Goal: Task Accomplishment & Management: Use online tool/utility

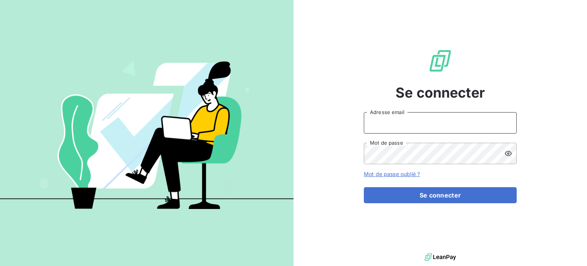
drag, startPoint x: 382, startPoint y: 123, endPoint x: 385, endPoint y: 128, distance: 5.8
click at [382, 123] on input "Adresse email" at bounding box center [440, 122] width 153 height 21
type input "jdolique@perin.fr"
click at [364, 187] on button "Se connecter" at bounding box center [440, 195] width 153 height 16
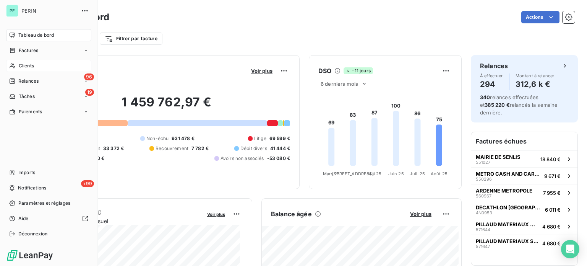
click at [31, 65] on span "Clients" at bounding box center [26, 65] width 15 height 7
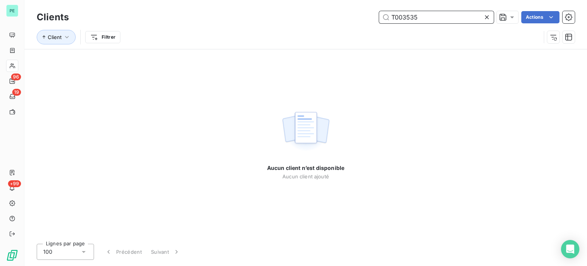
drag, startPoint x: 404, startPoint y: 15, endPoint x: 459, endPoint y: 18, distance: 55.2
click at [458, 18] on input "T003535" at bounding box center [436, 17] width 115 height 12
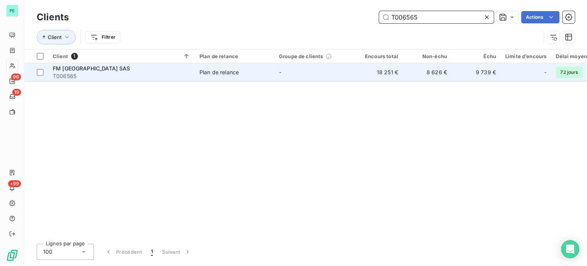
type input "T006565"
click at [353, 80] on td "-" at bounding box center [313, 72] width 79 height 18
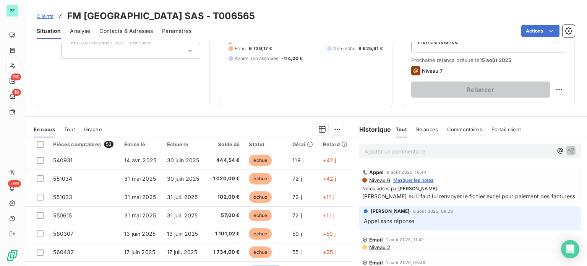
scroll to position [115, 0]
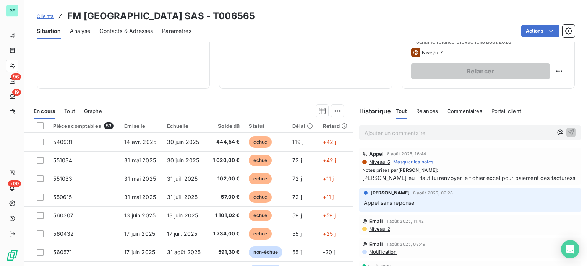
click at [380, 131] on p "Ajouter un commentaire ﻿" at bounding box center [459, 133] width 188 height 10
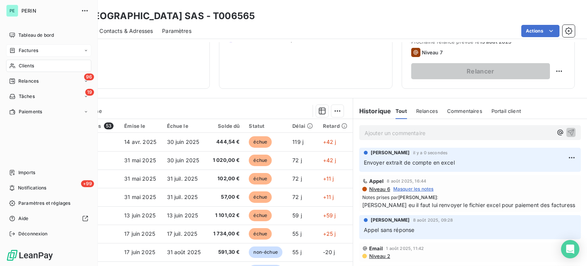
click at [19, 49] on span "Factures" at bounding box center [28, 50] width 19 height 7
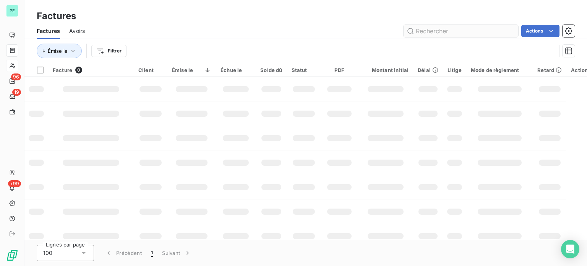
click at [444, 27] on input "text" at bounding box center [461, 31] width 115 height 12
type input "571129"
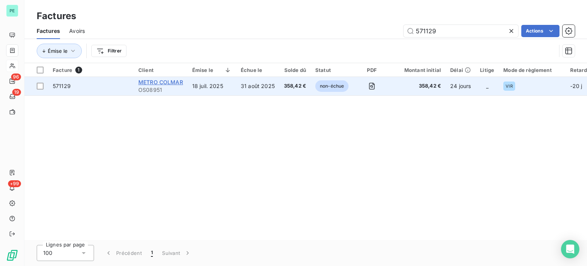
click at [165, 82] on span "METRO COLMAR" at bounding box center [160, 82] width 45 height 6
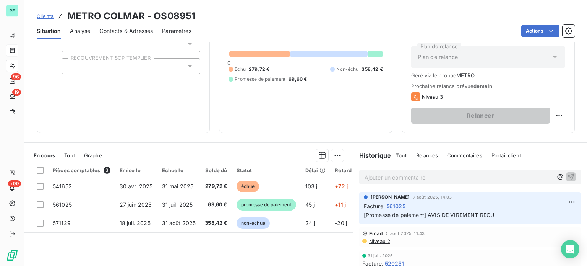
scroll to position [115, 0]
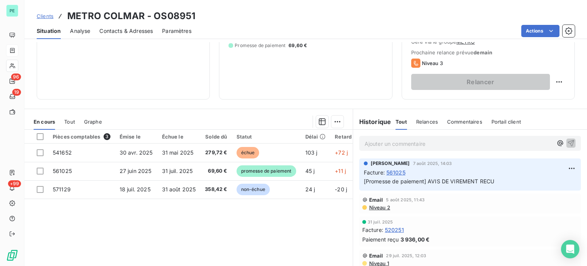
click at [365, 140] on p "Ajouter un commentaire ﻿" at bounding box center [459, 144] width 188 height 10
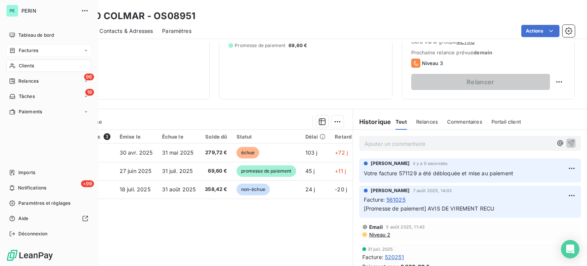
click at [28, 63] on span "Clients" at bounding box center [26, 65] width 15 height 7
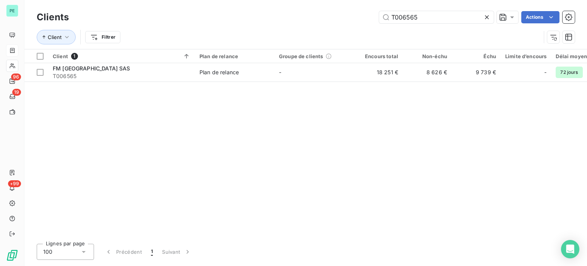
drag, startPoint x: 434, startPoint y: 16, endPoint x: 297, endPoint y: 16, distance: 137.2
click at [298, 16] on div "T006565 Actions" at bounding box center [326, 17] width 497 height 12
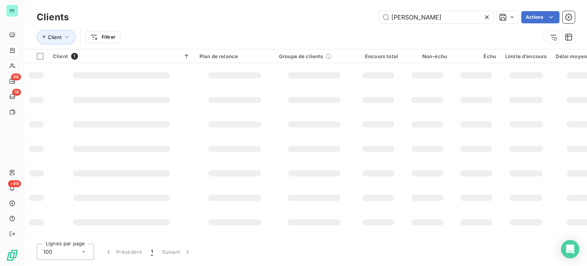
type input "[PERSON_NAME]"
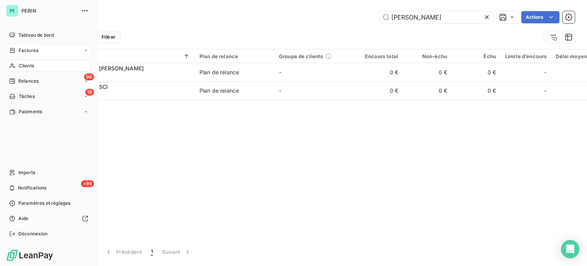
click at [21, 48] on span "Factures" at bounding box center [28, 50] width 19 height 7
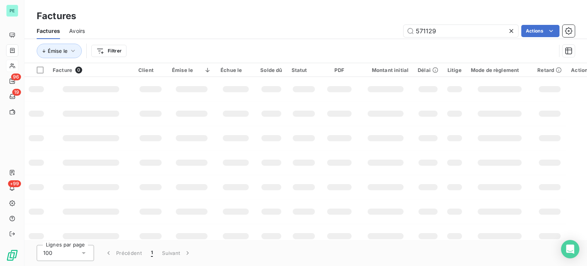
drag, startPoint x: 437, startPoint y: 29, endPoint x: 386, endPoint y: 29, distance: 51.2
click at [386, 29] on div "571129 Actions" at bounding box center [334, 31] width 481 height 12
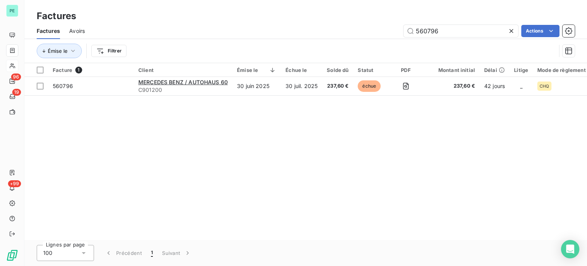
type input "560796"
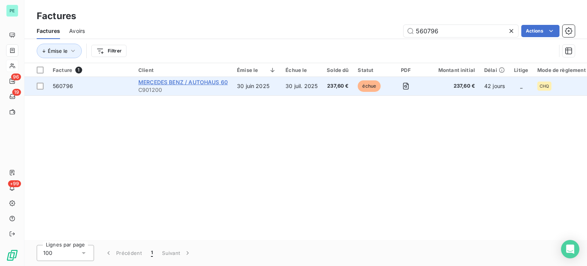
click at [204, 81] on span "MERCEDES BENZ / AUTOHAUS 60" at bounding box center [182, 82] width 89 height 6
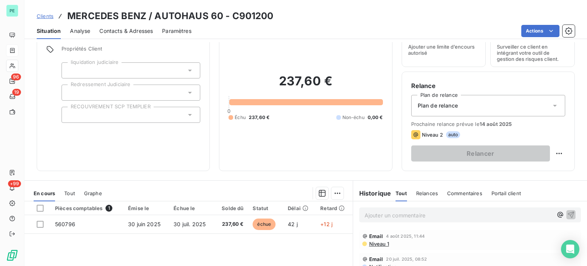
scroll to position [76, 0]
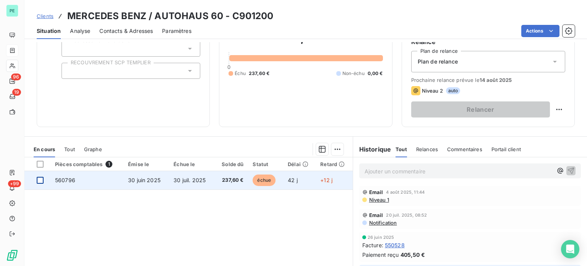
click at [39, 181] on div at bounding box center [40, 180] width 7 height 7
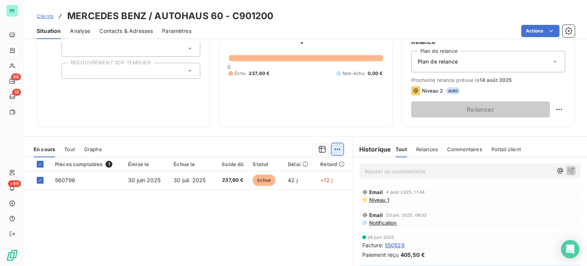
click at [334, 146] on html "PE 96 19 +99 Clients MERCEDES BENZ / AUTOHAUS 60 - C901200 Situation Analyse Co…" at bounding box center [293, 133] width 587 height 266
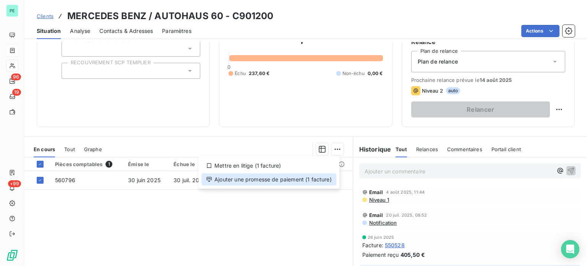
click at [298, 180] on div "Ajouter une promesse de paiement (1 facture)" at bounding box center [268, 179] width 135 height 12
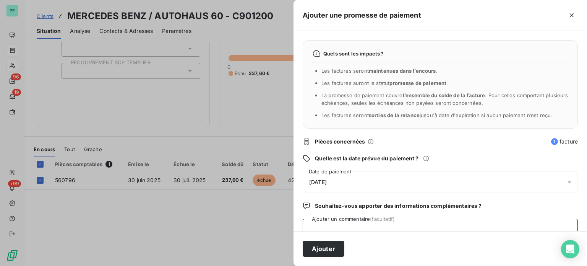
click at [344, 219] on textarea "Ajouter un commentaire (facultatif)" at bounding box center [440, 233] width 275 height 29
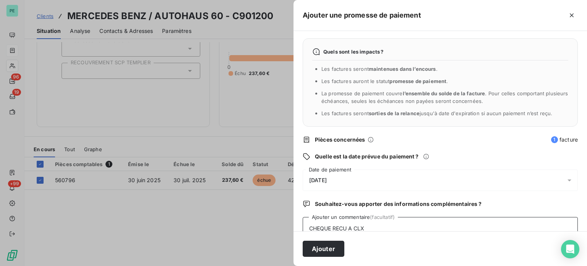
type textarea "CHEQUE RECU A CLX"
click at [340, 177] on div "[DATE]" at bounding box center [440, 179] width 275 height 21
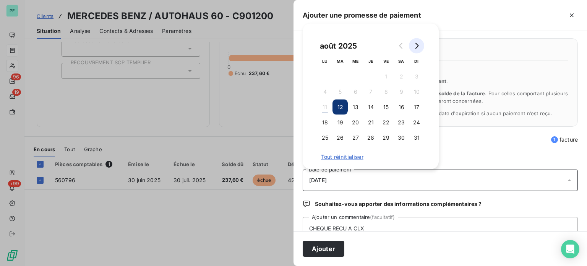
click at [414, 44] on icon "Go to next month" at bounding box center [417, 46] width 6 height 6
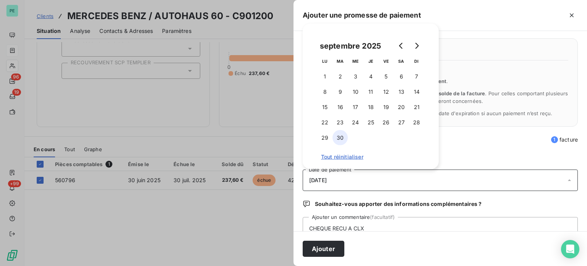
click at [336, 135] on button "30" at bounding box center [340, 137] width 15 height 15
click at [327, 250] on button "Ajouter" at bounding box center [324, 248] width 42 height 16
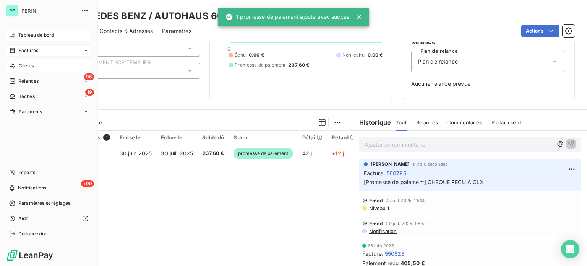
click at [15, 32] on icon at bounding box center [12, 35] width 6 height 6
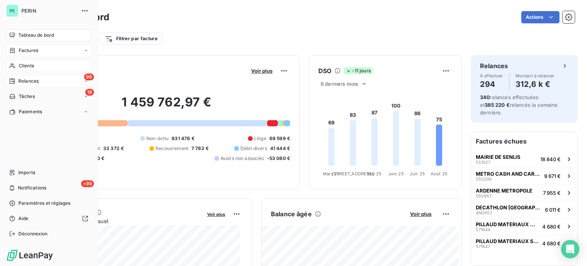
click at [29, 79] on span "Relances" at bounding box center [28, 81] width 20 height 7
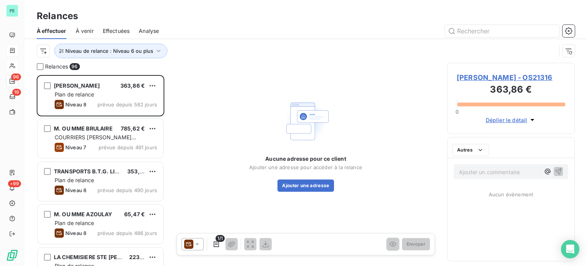
scroll to position [185, 122]
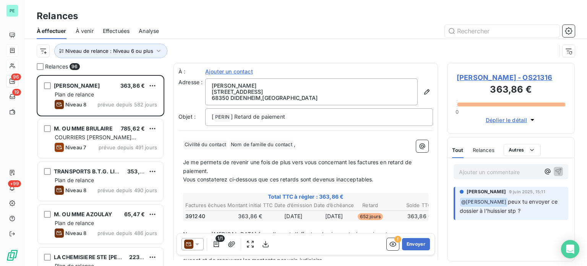
click at [120, 30] on span "Effectuées" at bounding box center [116, 31] width 27 height 8
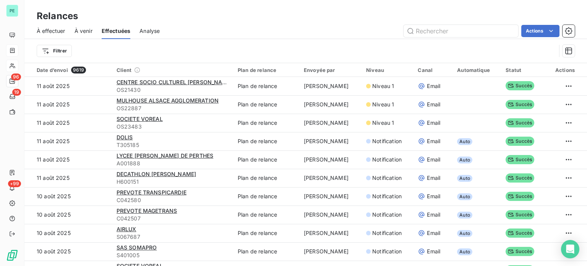
click at [49, 32] on span "À effectuer" at bounding box center [51, 31] width 29 height 8
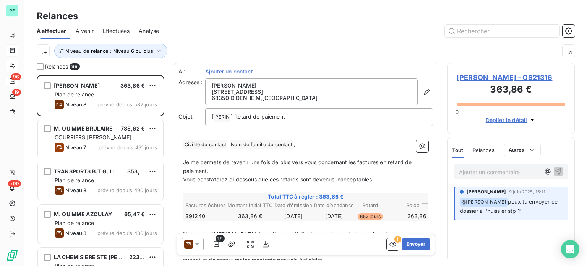
scroll to position [185, 122]
click at [132, 49] on span "Niveau de relance : Niveau 6 ou plus" at bounding box center [109, 51] width 88 height 6
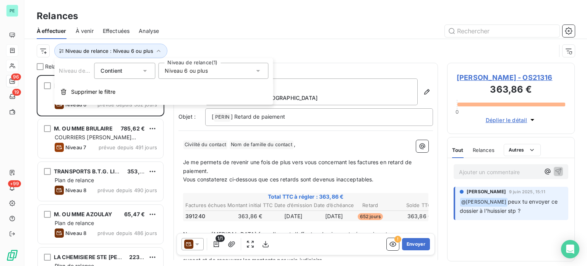
click at [184, 72] on span "Niveau 6 ou plus" at bounding box center [186, 71] width 43 height 8
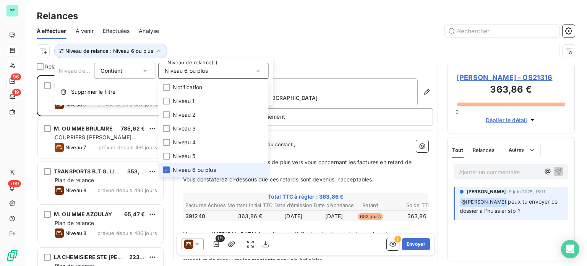
click at [181, 168] on span "Niveau 6 ou plus" at bounding box center [194, 170] width 43 height 8
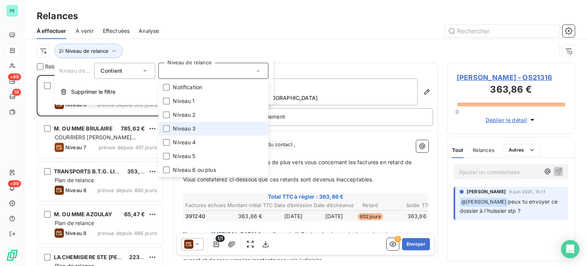
click at [182, 124] on li "Niveau 3" at bounding box center [213, 129] width 110 height 14
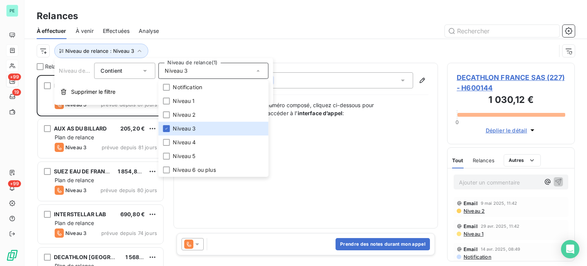
scroll to position [185, 122]
click at [206, 35] on div at bounding box center [371, 31] width 407 height 12
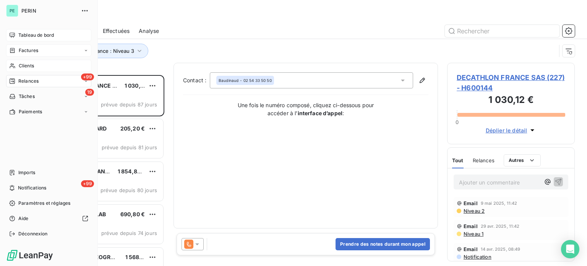
click at [28, 35] on span "Tableau de bord" at bounding box center [36, 35] width 36 height 7
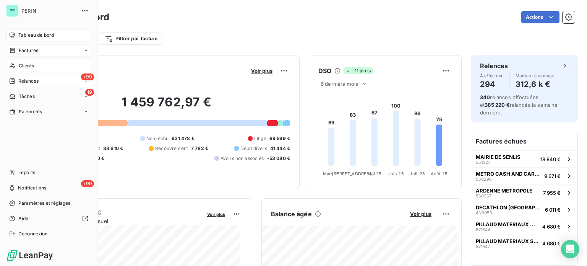
click at [28, 67] on span "Clients" at bounding box center [26, 65] width 15 height 7
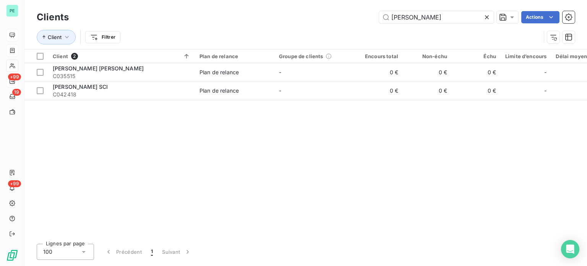
drag, startPoint x: 409, startPoint y: 12, endPoint x: 371, endPoint y: 13, distance: 37.9
click at [372, 13] on div "Clients [PERSON_NAME] Actions" at bounding box center [306, 17] width 538 height 16
drag, startPoint x: 410, startPoint y: 16, endPoint x: 367, endPoint y: 16, distance: 42.4
click at [370, 16] on div "[PERSON_NAME] Actions" at bounding box center [326, 17] width 497 height 12
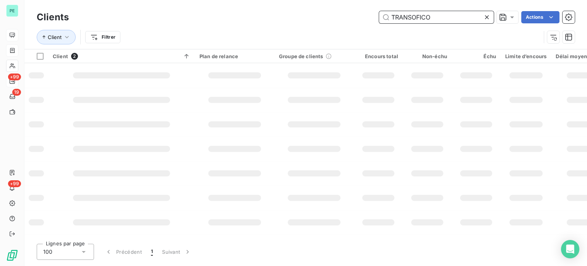
type input "TRANSOFICO"
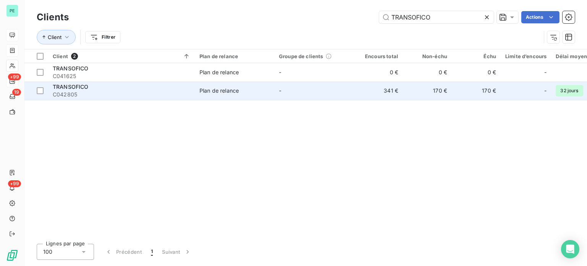
click at [341, 90] on td "-" at bounding box center [313, 90] width 79 height 18
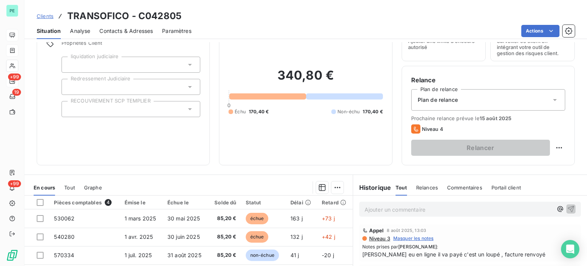
scroll to position [76, 0]
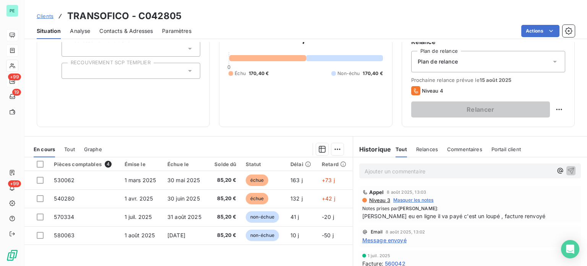
click at [373, 171] on p "Ajouter un commentaire ﻿" at bounding box center [459, 171] width 188 height 10
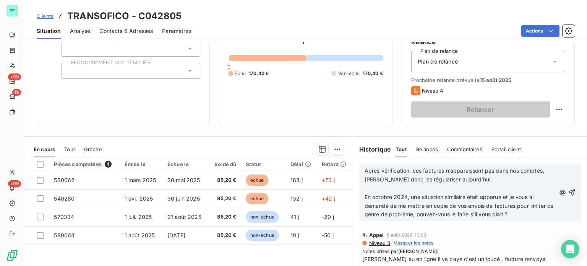
click at [368, 189] on p "﻿" at bounding box center [460, 188] width 191 height 9
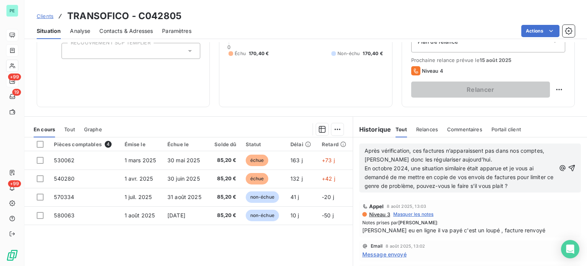
scroll to position [115, 0]
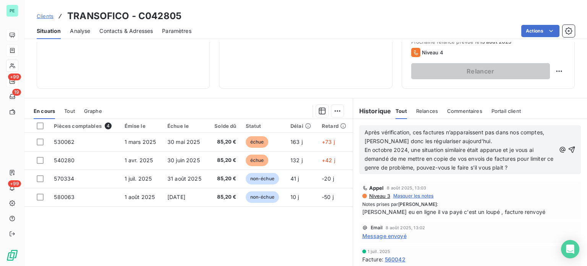
click at [524, 166] on p "En octobre 2024, une situation similaire était apparue et je vous ai demandé de…" at bounding box center [460, 159] width 191 height 26
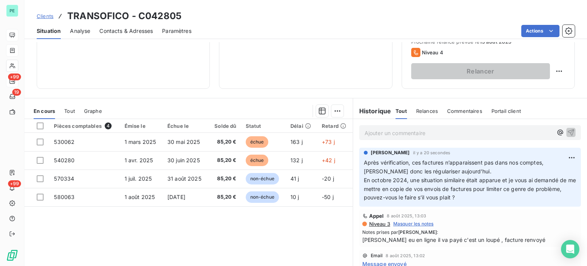
scroll to position [76, 0]
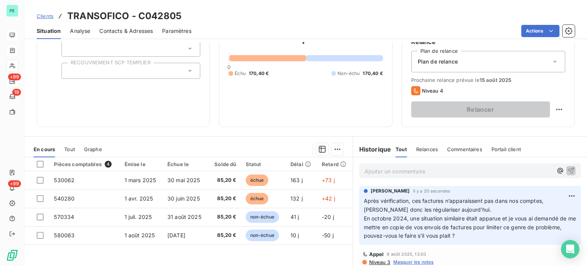
click at [137, 26] on div "Contacts & Adresses" at bounding box center [126, 31] width 54 height 16
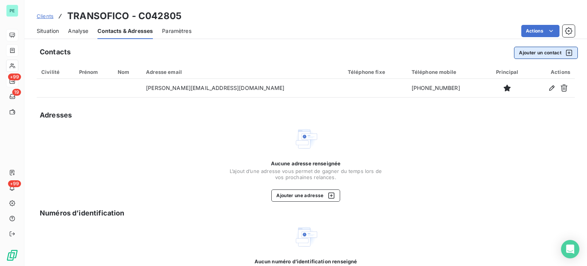
click at [537, 50] on button "Ajouter un contact" at bounding box center [546, 53] width 64 height 12
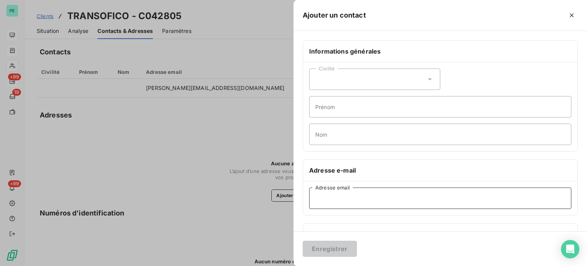
paste input "[PERSON_NAME] <[EMAIL_ADDRESS][DOMAIN_NAME]>"
drag, startPoint x: 367, startPoint y: 196, endPoint x: 293, endPoint y: 195, distance: 74.2
click at [293, 265] on div "Ajouter un contact Informations générales Civilité Prénom Nom Adresse e-mail [P…" at bounding box center [293, 266] width 587 height 0
click at [410, 196] on input "[EMAIL_ADDRESS][DOMAIN_NAME]>" at bounding box center [440, 197] width 262 height 21
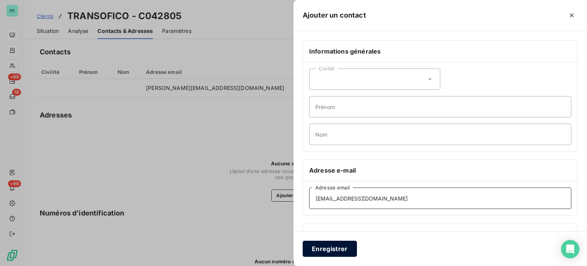
type input "[EMAIL_ADDRESS][DOMAIN_NAME]"
click at [336, 247] on button "Enregistrer" at bounding box center [330, 248] width 54 height 16
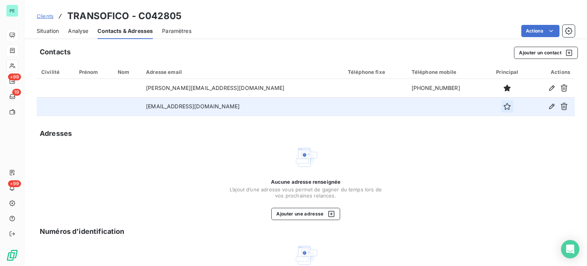
click at [501, 105] on button "button" at bounding box center [507, 106] width 12 height 12
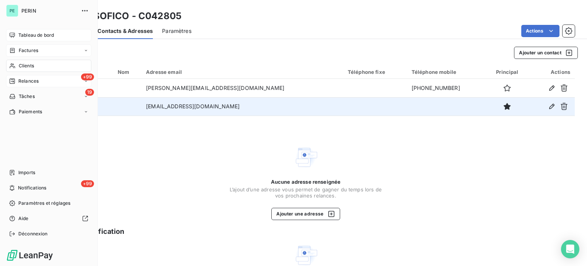
click at [26, 50] on span "Factures" at bounding box center [28, 50] width 19 height 7
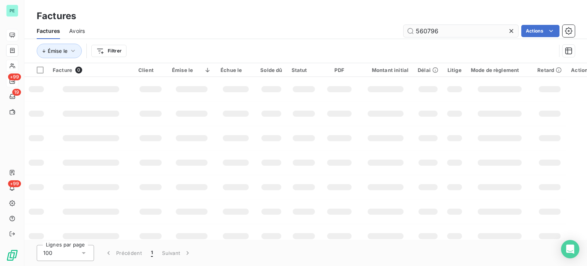
drag, startPoint x: 423, startPoint y: 30, endPoint x: 468, endPoint y: 30, distance: 44.7
click at [468, 30] on input "560796" at bounding box center [461, 31] width 115 height 12
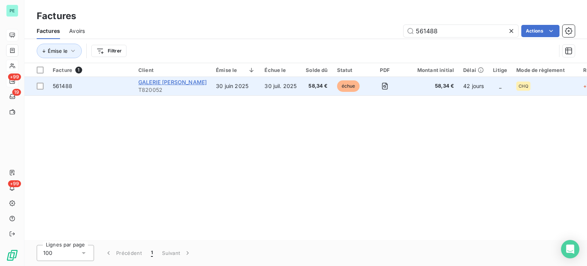
type input "561488"
click at [188, 83] on span "GALERIE [PERSON_NAME]" at bounding box center [172, 82] width 68 height 6
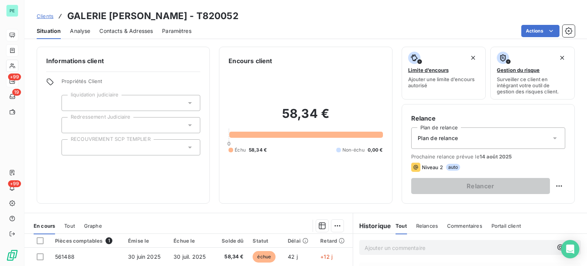
scroll to position [76, 0]
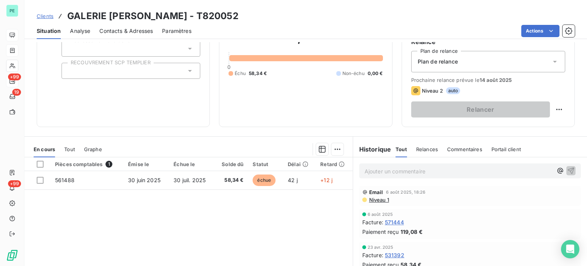
click at [404, 173] on p "Ajouter un commentaire ﻿" at bounding box center [459, 171] width 188 height 10
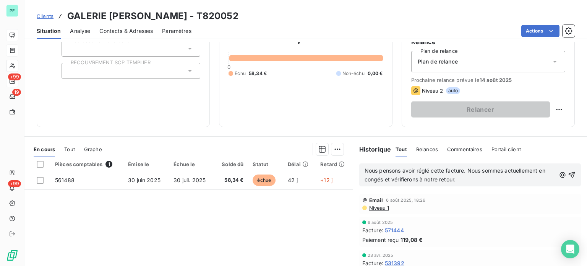
click at [466, 178] on p "Nous pensons avoir réglé cette facture. Nous sommes actuellement en congés et v…" at bounding box center [460, 175] width 191 height 18
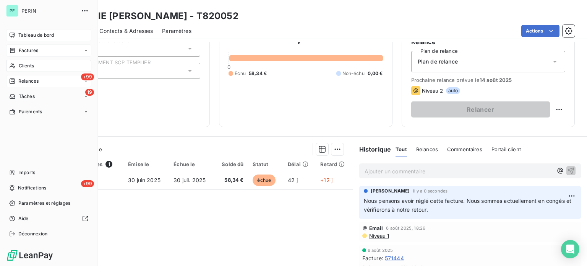
click at [32, 64] on span "Clients" at bounding box center [26, 65] width 15 height 7
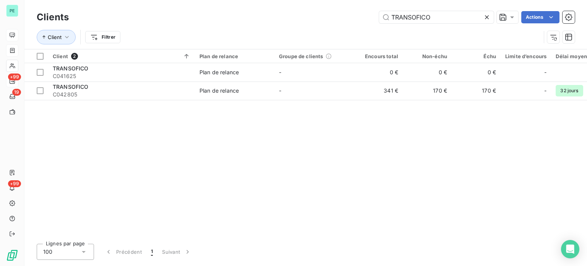
drag, startPoint x: 433, startPoint y: 16, endPoint x: 323, endPoint y: 11, distance: 109.8
click at [323, 11] on div "TRANSOFICO Actions" at bounding box center [326, 17] width 497 height 12
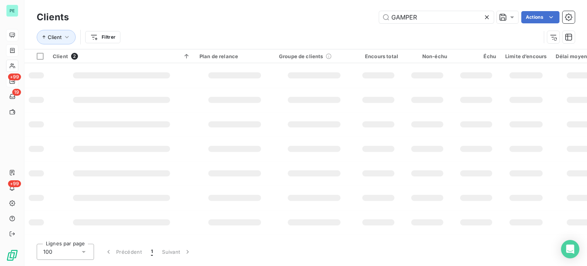
type input "GAMPER"
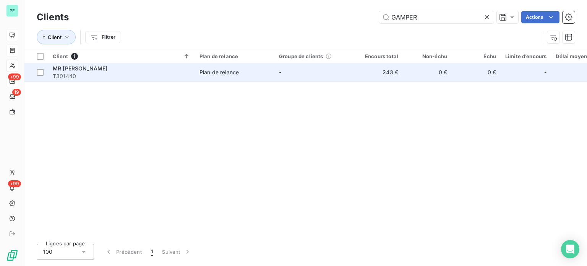
click at [344, 73] on td "-" at bounding box center [313, 72] width 79 height 18
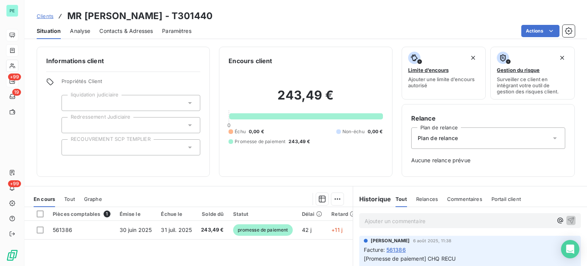
click at [370, 220] on p "Ajouter un commentaire ﻿" at bounding box center [459, 221] width 188 height 10
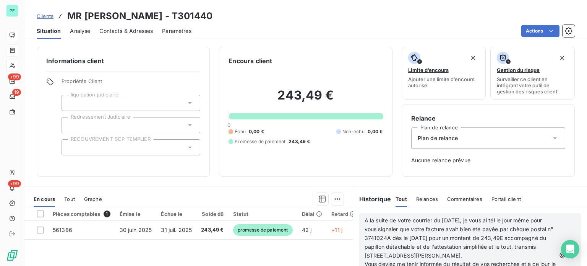
click at [394, 260] on p "A la suite de votre courrier du [DATE], je vous ai tél le jour même pour vous s…" at bounding box center [460, 238] width 191 height 44
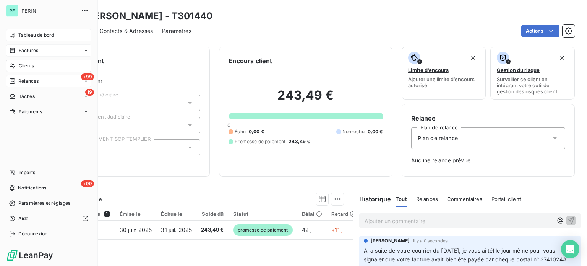
click at [29, 50] on span "Factures" at bounding box center [28, 50] width 19 height 7
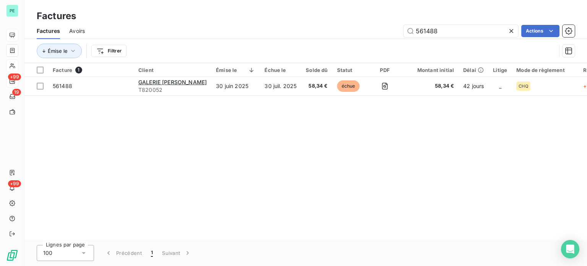
drag, startPoint x: 441, startPoint y: 31, endPoint x: 388, endPoint y: 29, distance: 53.2
click at [393, 29] on div "561488 Actions" at bounding box center [334, 31] width 481 height 12
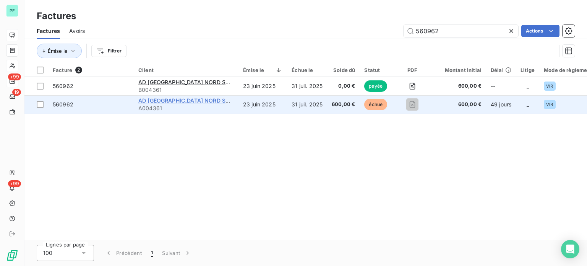
type input "560962"
click at [171, 102] on span "AD [GEOGRAPHIC_DATA] NORD SMAG" at bounding box center [188, 100] width 100 height 6
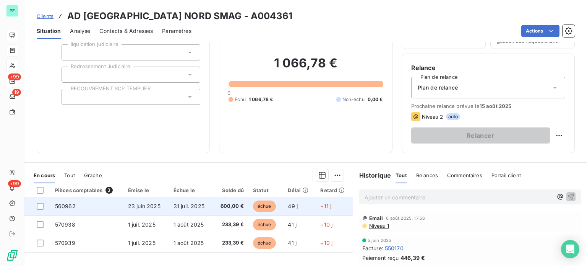
scroll to position [115, 0]
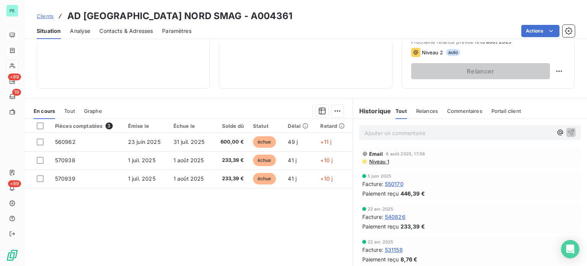
click at [375, 133] on p "Ajouter un commentaire ﻿" at bounding box center [459, 133] width 188 height 10
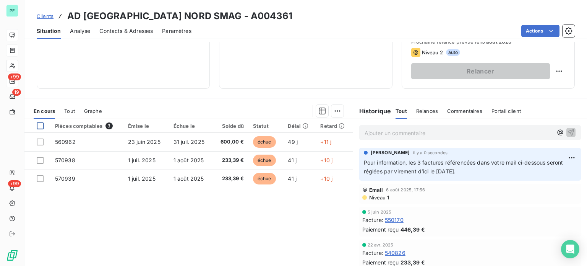
click at [41, 125] on div at bounding box center [40, 125] width 7 height 7
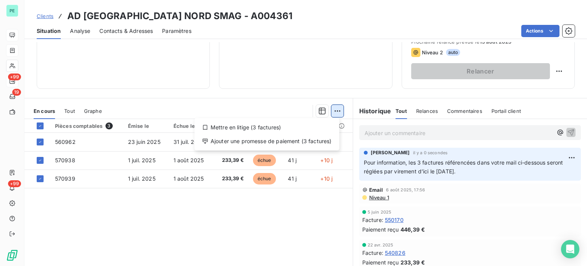
click at [336, 109] on html "PE +99 19 +99 Clients AD BASSIN PARISIEN NORD SMAG - A004361 Situation Analyse …" at bounding box center [293, 133] width 587 height 266
click at [317, 140] on div "Ajouter une promesse de paiement (3 factures)" at bounding box center [267, 141] width 139 height 12
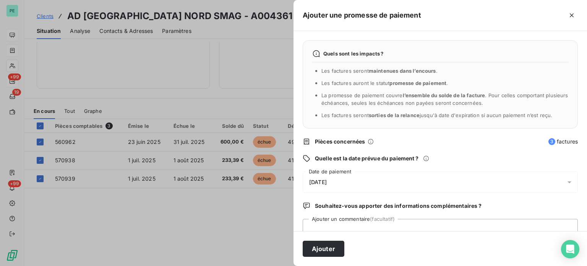
click at [344, 178] on div "[DATE]" at bounding box center [440, 181] width 275 height 21
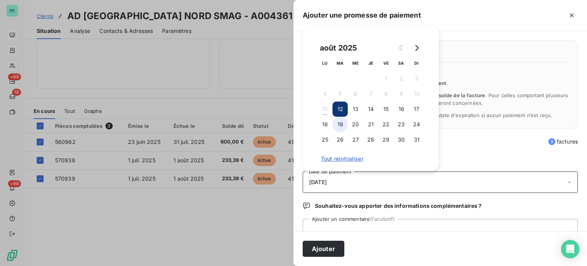
click at [341, 126] on button "19" at bounding box center [340, 124] width 15 height 15
click at [331, 247] on button "Ajouter" at bounding box center [324, 248] width 42 height 16
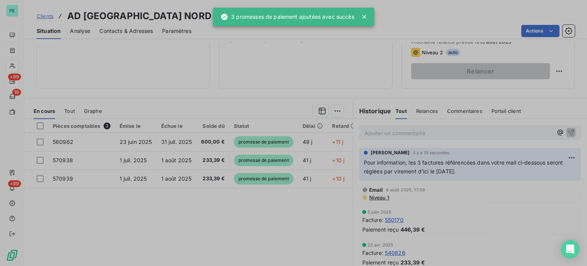
scroll to position [110, 0]
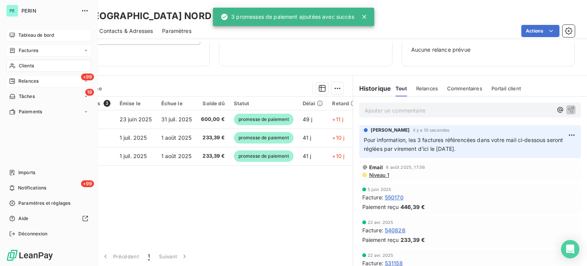
click at [23, 64] on span "Clients" at bounding box center [26, 65] width 15 height 7
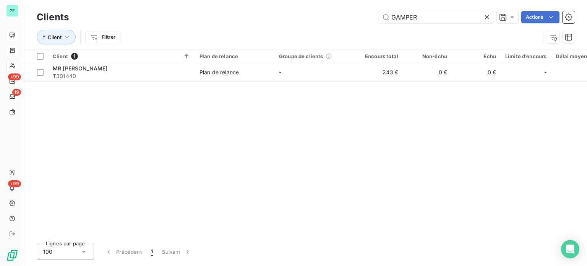
drag, startPoint x: 407, startPoint y: 11, endPoint x: 349, endPoint y: 12, distance: 58.5
click at [349, 12] on div "Clients GAMPER Actions" at bounding box center [306, 17] width 538 height 16
click at [451, 18] on input "GAMPER" at bounding box center [436, 17] width 115 height 12
click at [487, 18] on icon at bounding box center [487, 17] width 8 height 8
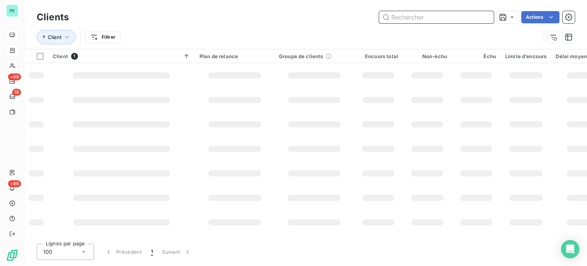
click at [442, 18] on input "text" at bounding box center [436, 17] width 115 height 12
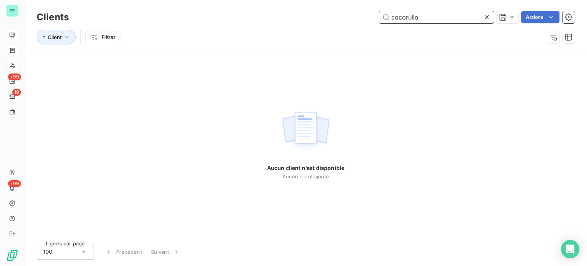
click at [402, 19] on input "cocorullo" at bounding box center [436, 17] width 115 height 12
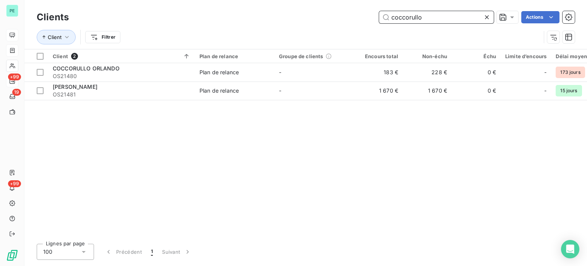
type input "coccorullo"
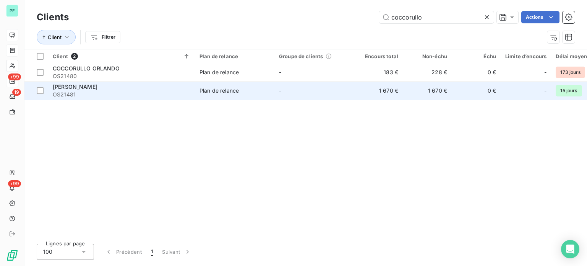
click at [420, 90] on td "1 670 €" at bounding box center [427, 90] width 49 height 18
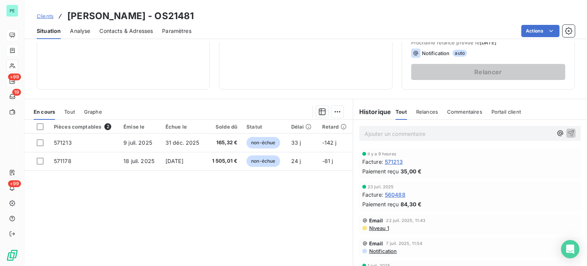
scroll to position [115, 0]
click at [369, 133] on p "Ajouter un commentaire ﻿" at bounding box center [459, 133] width 188 height 10
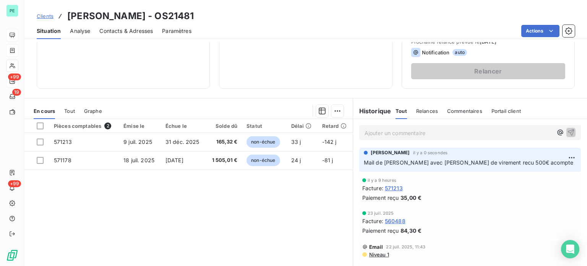
click at [398, 130] on p "Ajouter un commentaire ﻿" at bounding box center [459, 133] width 188 height 10
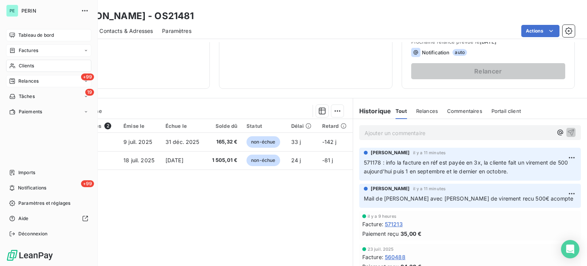
click at [26, 31] on div "Tableau de bord" at bounding box center [48, 35] width 85 height 12
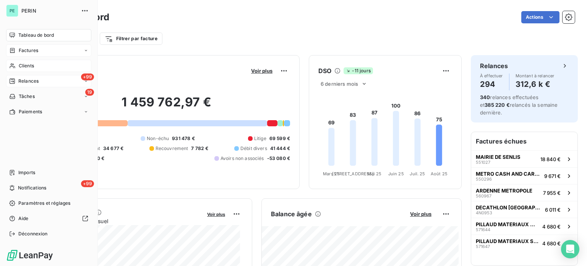
click at [26, 63] on span "Clients" at bounding box center [26, 65] width 15 height 7
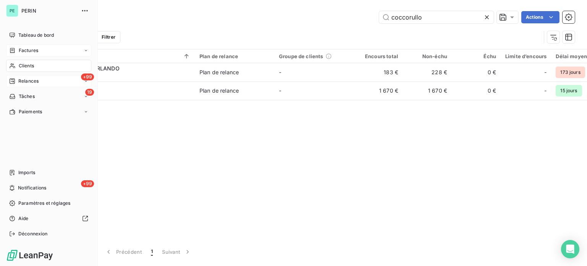
click at [23, 82] on span "Relances" at bounding box center [28, 81] width 20 height 7
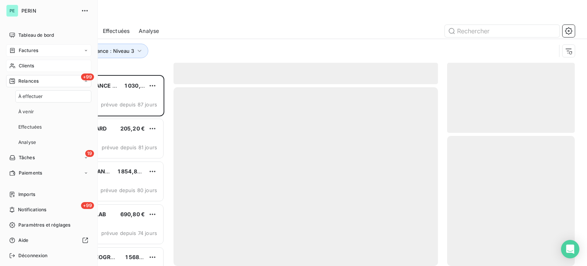
scroll to position [185, 122]
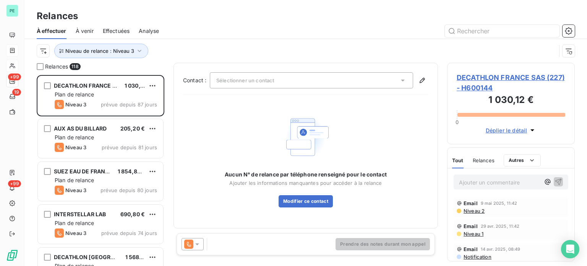
click at [117, 28] on span "Effectuées" at bounding box center [116, 31] width 27 height 8
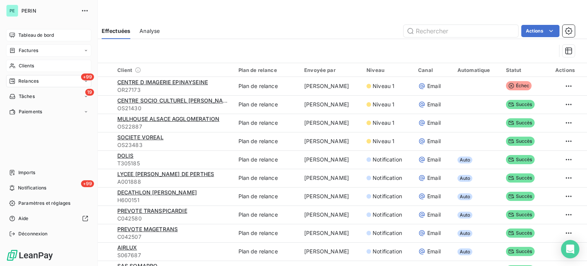
click at [14, 33] on icon at bounding box center [12, 34] width 5 height 5
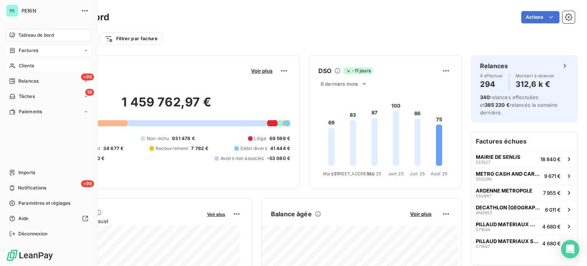
click at [28, 65] on span "Clients" at bounding box center [26, 65] width 15 height 7
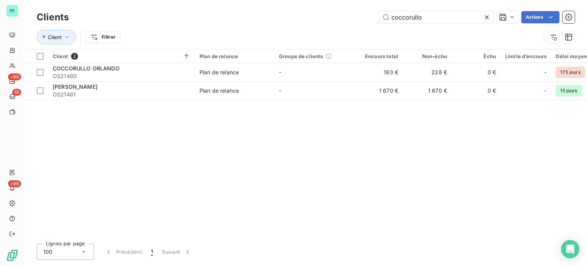
drag, startPoint x: 428, startPoint y: 17, endPoint x: 368, endPoint y: 9, distance: 60.2
click at [371, 9] on div "Clients coccorullo Actions" at bounding box center [306, 17] width 538 height 16
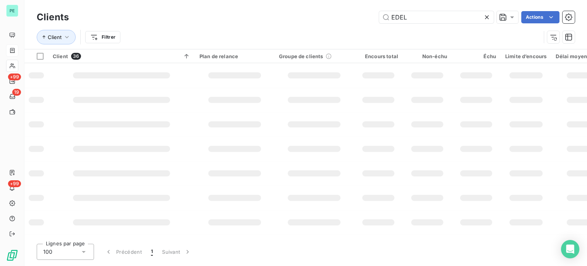
type input "EDEL"
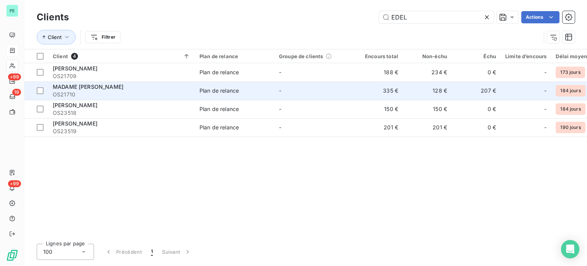
click at [436, 87] on td "128 €" at bounding box center [427, 90] width 49 height 18
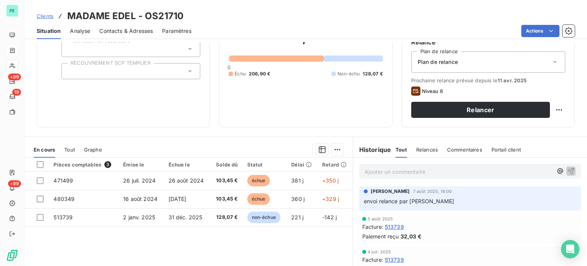
scroll to position [76, 0]
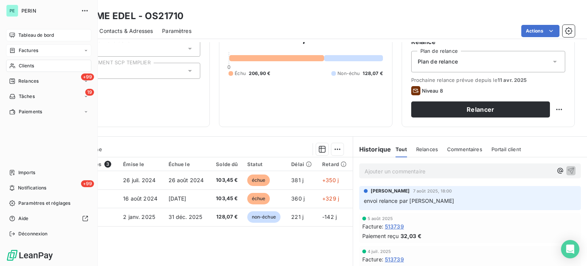
click at [23, 35] on span "Tableau de bord" at bounding box center [36, 35] width 36 height 7
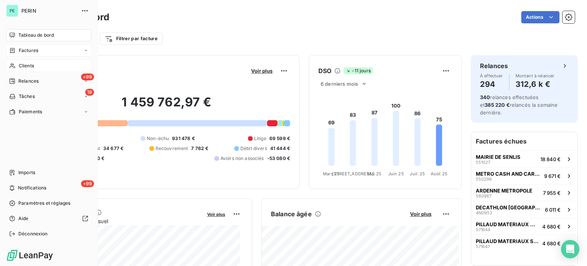
click at [28, 49] on span "Factures" at bounding box center [28, 50] width 19 height 7
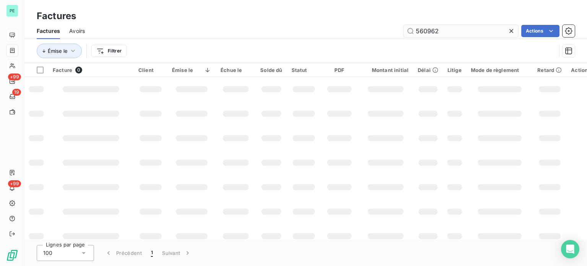
drag, startPoint x: 420, startPoint y: 32, endPoint x: 496, endPoint y: 32, distance: 76.4
click at [495, 32] on input "560962" at bounding box center [461, 31] width 115 height 12
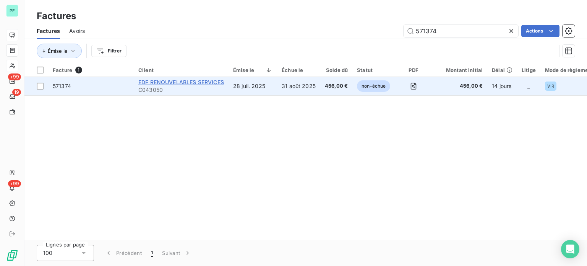
type input "571374"
click at [156, 82] on span "EDF RENOUVELABLES SERVICES" at bounding box center [181, 82] width 86 height 6
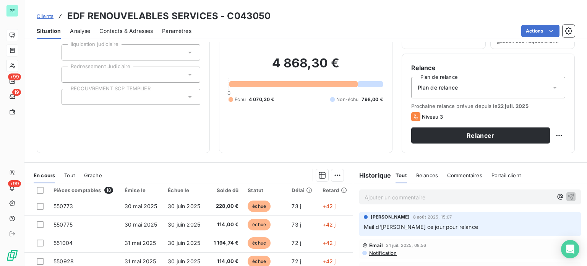
scroll to position [115, 0]
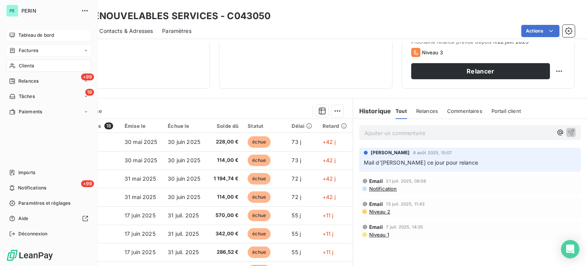
click at [29, 64] on span "Clients" at bounding box center [26, 65] width 15 height 7
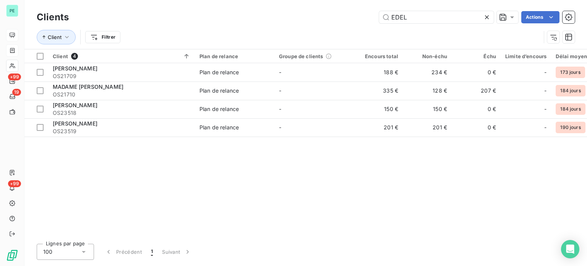
drag, startPoint x: 435, startPoint y: 16, endPoint x: 335, endPoint y: 13, distance: 99.8
click at [335, 13] on div "EDEL Actions" at bounding box center [326, 17] width 497 height 12
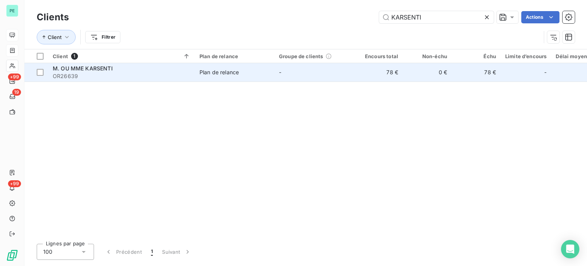
type input "KARSENTI"
click at [342, 73] on td "-" at bounding box center [313, 72] width 79 height 18
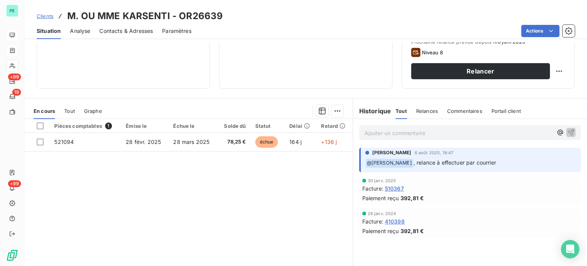
scroll to position [38, 0]
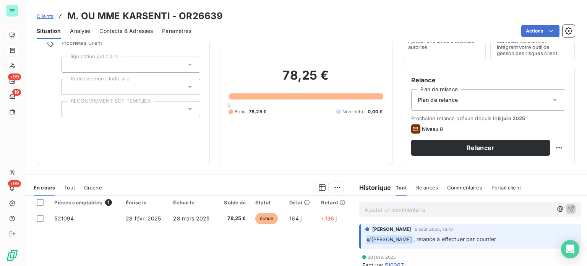
click at [397, 210] on p "Ajouter un commentaire ﻿" at bounding box center [459, 209] width 188 height 10
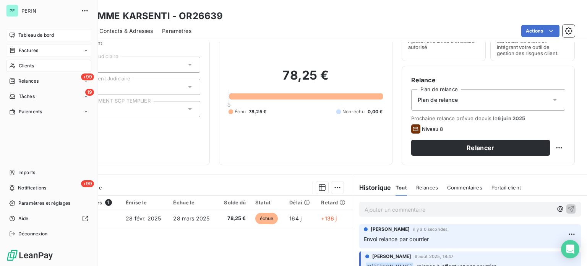
click at [31, 32] on span "Tableau de bord" at bounding box center [36, 35] width 36 height 7
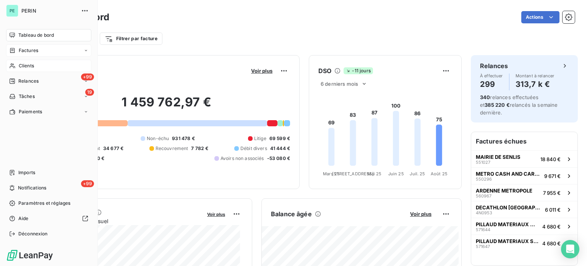
click at [31, 65] on span "Clients" at bounding box center [26, 65] width 15 height 7
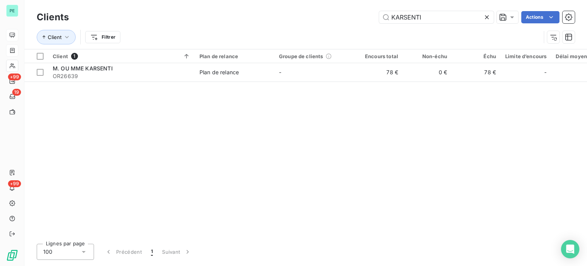
drag, startPoint x: 428, startPoint y: 14, endPoint x: 354, endPoint y: 11, distance: 74.2
click at [354, 11] on div "KARSENTI Actions" at bounding box center [326, 17] width 497 height 12
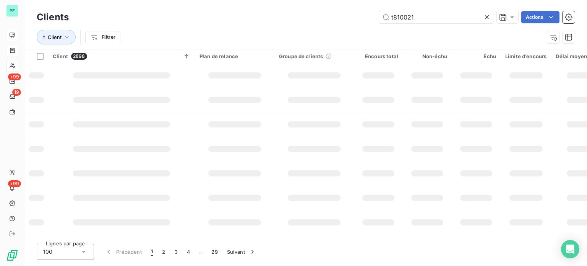
type input "t810021"
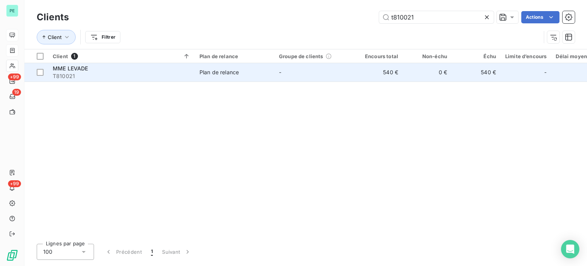
click at [391, 71] on td "540 €" at bounding box center [378, 72] width 49 height 18
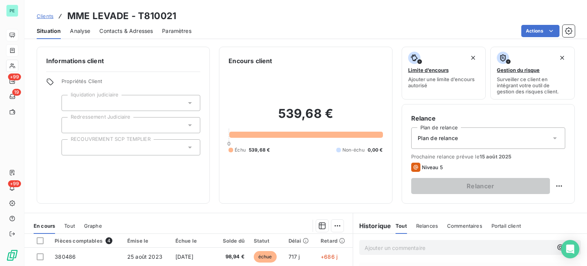
click at [147, 33] on span "Contacts & Adresses" at bounding box center [126, 31] width 54 height 8
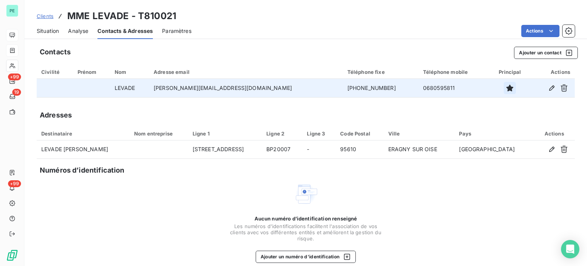
click at [506, 87] on icon "button" at bounding box center [509, 87] width 7 height 7
click at [548, 89] on icon "button" at bounding box center [552, 88] width 8 height 8
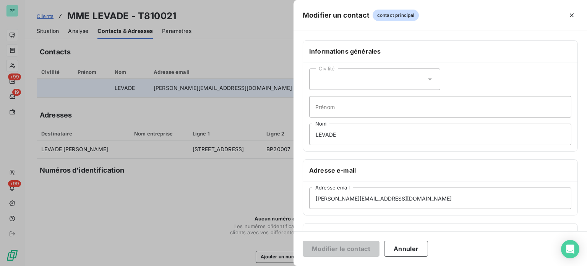
click at [238, 49] on div at bounding box center [293, 133] width 587 height 266
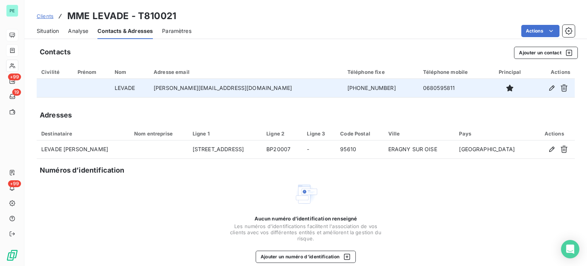
click at [47, 30] on span "Situation" at bounding box center [48, 31] width 22 height 8
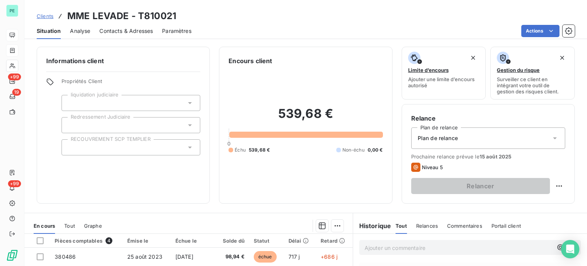
click at [446, 141] on span "Plan de relance" at bounding box center [438, 138] width 40 height 8
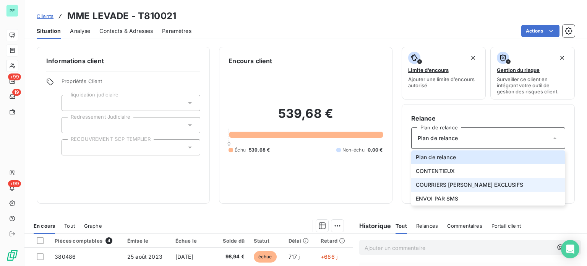
click at [450, 183] on span "COURRIERS [PERSON_NAME] EXCLUSIFS" at bounding box center [470, 185] width 108 height 8
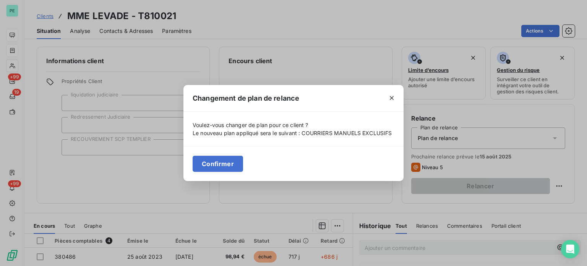
click at [215, 163] on button "Confirmer" at bounding box center [218, 164] width 50 height 16
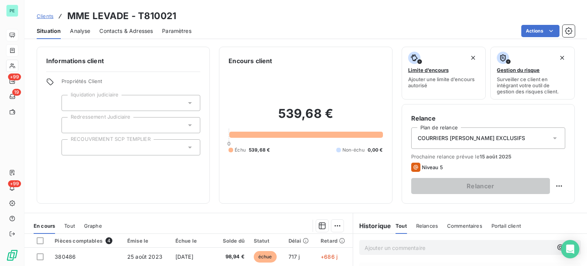
click at [334, 21] on div "Clients MME LEVADE - T810021" at bounding box center [305, 16] width 563 height 14
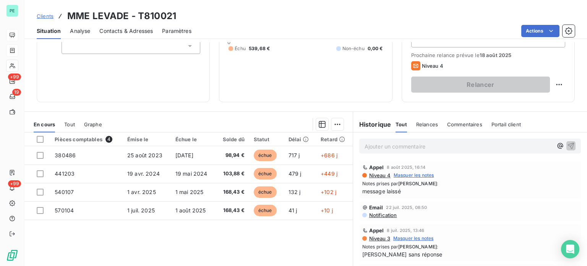
scroll to position [115, 0]
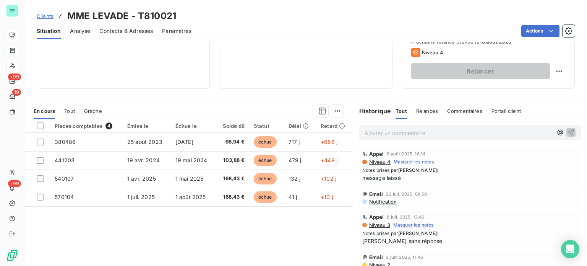
click at [379, 131] on p "Ajouter un commentaire ﻿" at bounding box center [459, 133] width 188 height 10
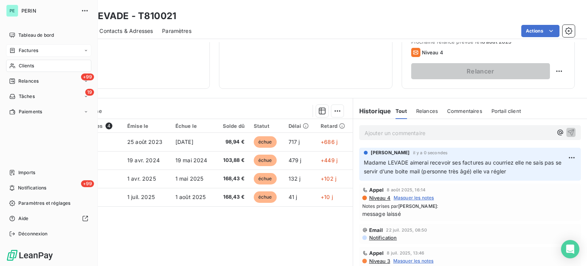
drag, startPoint x: 15, startPoint y: 32, endPoint x: 50, endPoint y: 44, distance: 36.7
click at [15, 32] on div "Tableau de bord" at bounding box center [48, 35] width 85 height 12
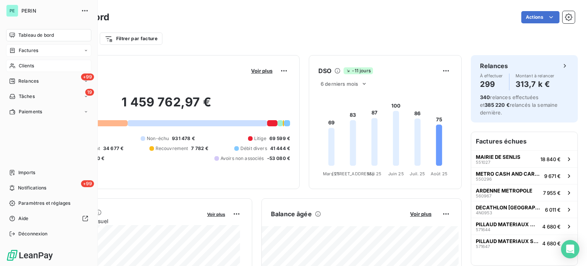
click at [28, 64] on span "Clients" at bounding box center [26, 65] width 15 height 7
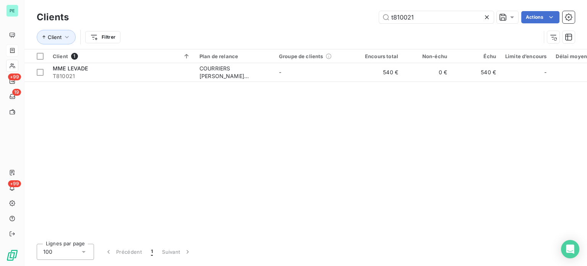
drag, startPoint x: 412, startPoint y: 14, endPoint x: 350, endPoint y: 14, distance: 62.3
click at [350, 14] on div "t810021 Actions" at bounding box center [326, 17] width 497 height 12
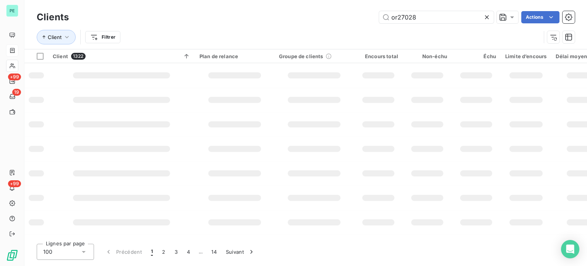
type input "or27028"
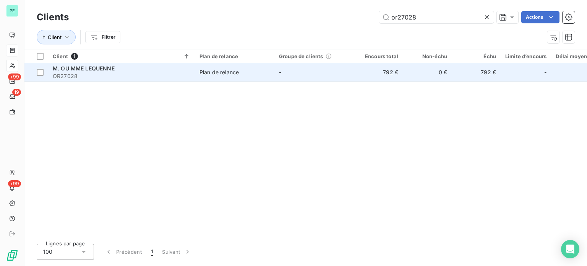
click at [343, 77] on td "-" at bounding box center [313, 72] width 79 height 18
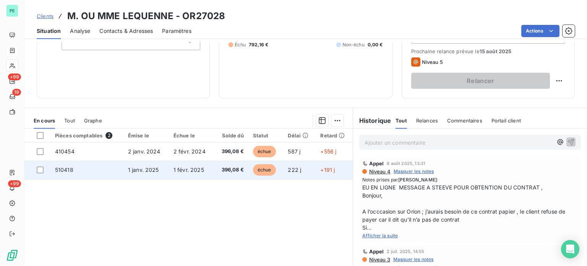
scroll to position [138, 0]
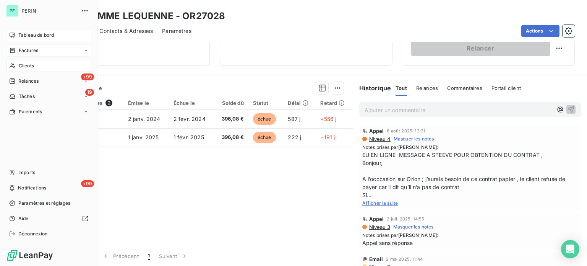
click at [35, 36] on span "Tableau de bord" at bounding box center [36, 35] width 36 height 7
